Goal: Transaction & Acquisition: Purchase product/service

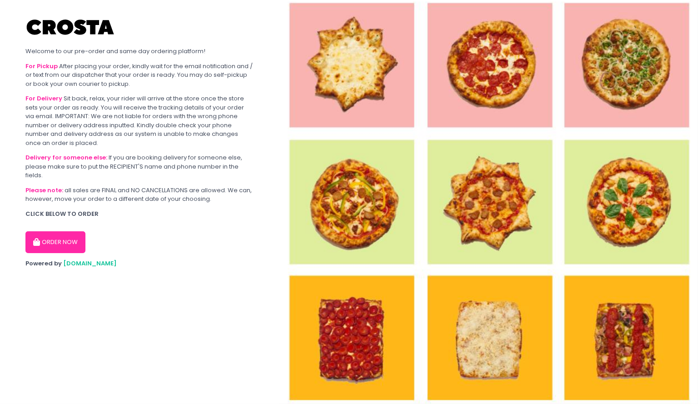
click at [68, 246] on button "ORDER NOW" at bounding box center [55, 242] width 60 height 22
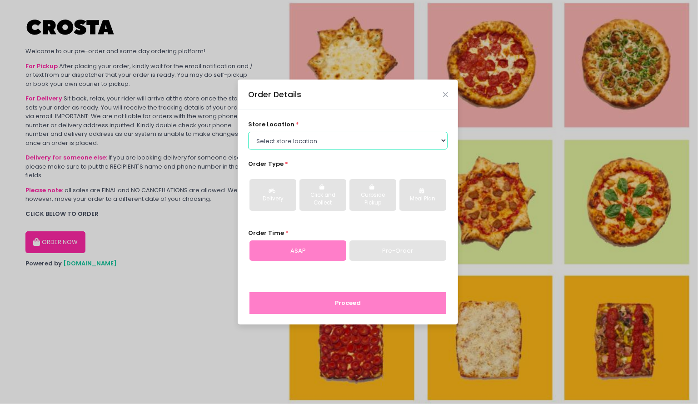
click at [331, 142] on select "Select store location [PERSON_NAME] Pizza - [PERSON_NAME] Pizza - [GEOGRAPHIC_D…" at bounding box center [348, 140] width 200 height 17
select select "5fabb2e53664a8677beaeb89"
click at [248, 132] on select "Select store location [PERSON_NAME] Pizza - [PERSON_NAME] Pizza - [GEOGRAPHIC_D…" at bounding box center [348, 140] width 200 height 17
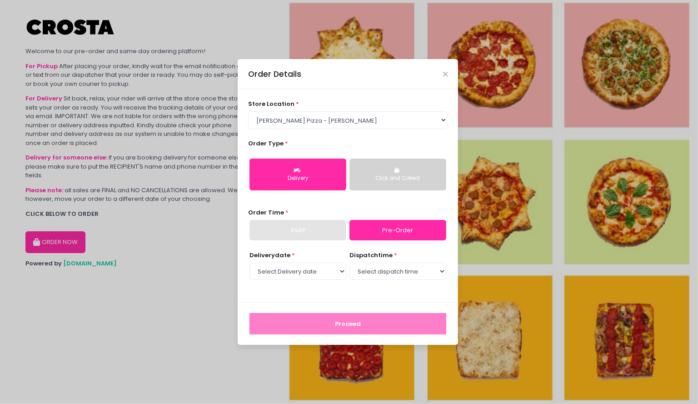
click at [317, 234] on div "ASAP" at bounding box center [297, 230] width 97 height 21
click at [324, 264] on select "Select Delivery date [DATE] [DATE] [DATE] [DATE] [DATE] [DATE]" at bounding box center [297, 270] width 97 height 17
select select "[DATE]"
click at [249, 262] on select "Select Delivery date [DATE] [DATE] [DATE] [DATE] [DATE] [DATE]" at bounding box center [297, 270] width 97 height 17
click at [377, 267] on select "Select dispatch time 12:00 PM - 12:30 PM 12:30 PM - 01:00 PM 01:00 PM - 01:30 P…" at bounding box center [397, 270] width 97 height 17
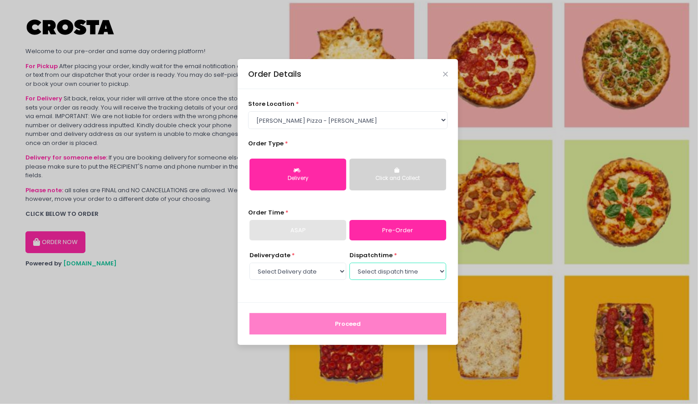
select select "12:00"
click at [349, 262] on select "Select dispatch time 12:00 PM - 12:30 PM 12:30 PM - 01:00 PM 01:00 PM - 01:30 P…" at bounding box center [397, 270] width 97 height 17
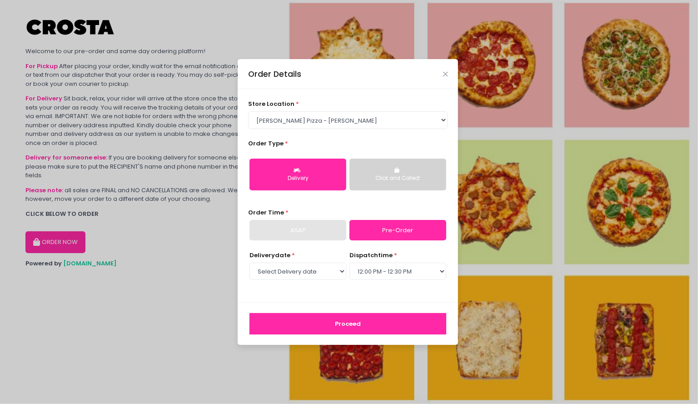
click at [342, 323] on button "Proceed" at bounding box center [347, 324] width 197 height 22
